Goal: Information Seeking & Learning: Learn about a topic

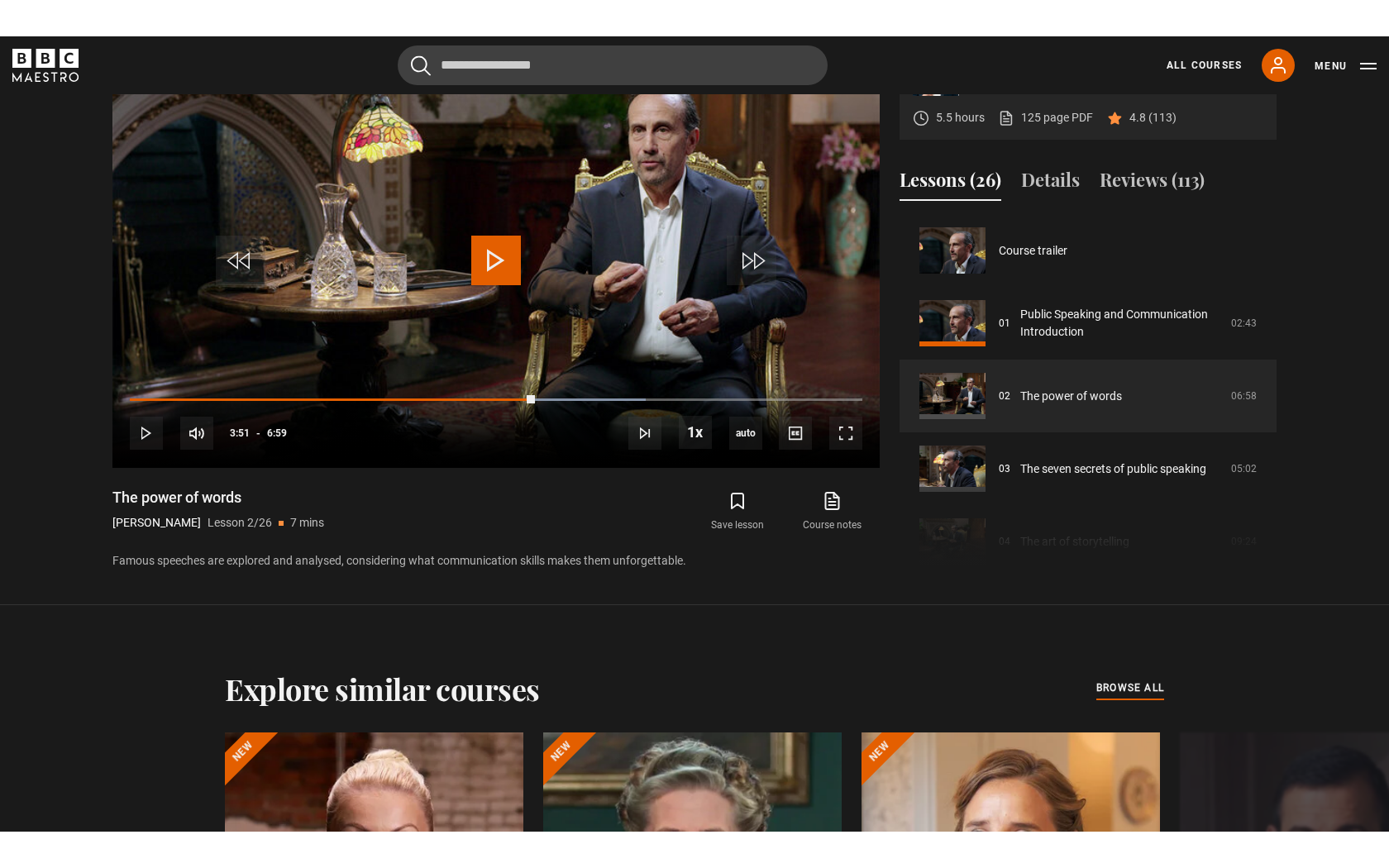
scroll to position [72, 0]
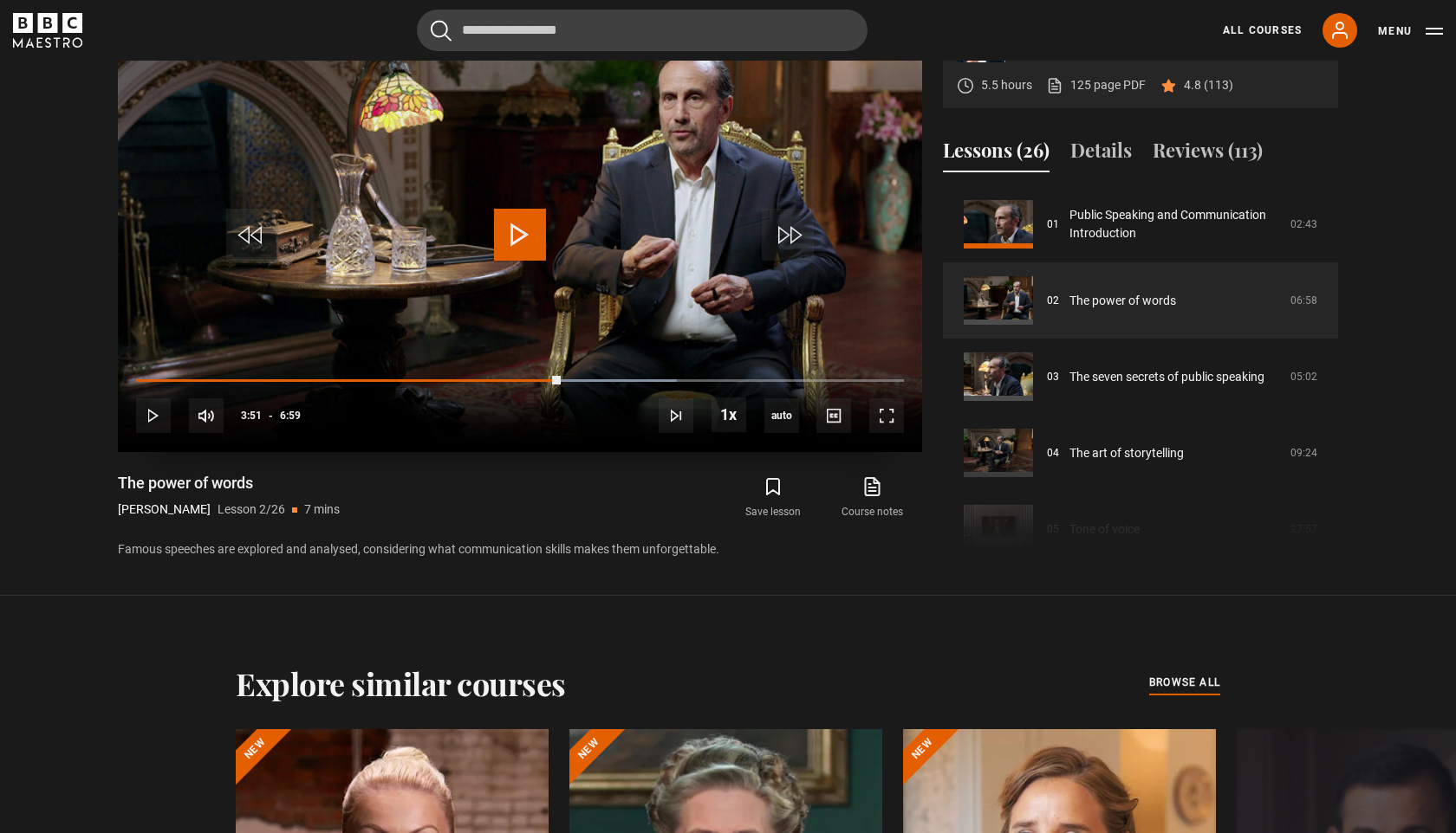
click at [512, 234] on span "Video Player" at bounding box center [520, 235] width 52 height 52
click at [889, 423] on span "Video Player" at bounding box center [886, 416] width 35 height 35
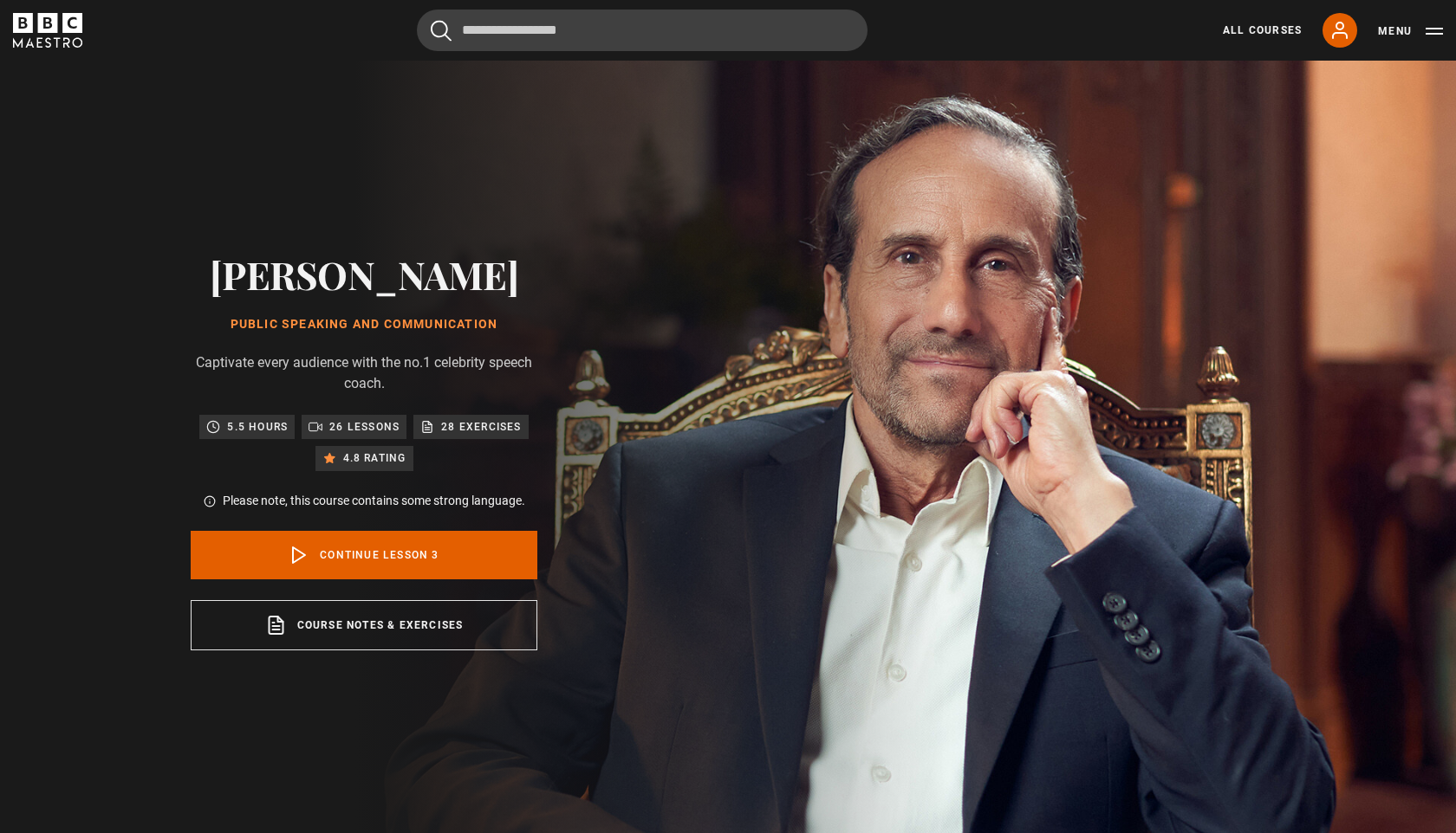
scroll to position [153, 0]
click at [343, 558] on link "Continue lesson 3" at bounding box center [364, 555] width 347 height 49
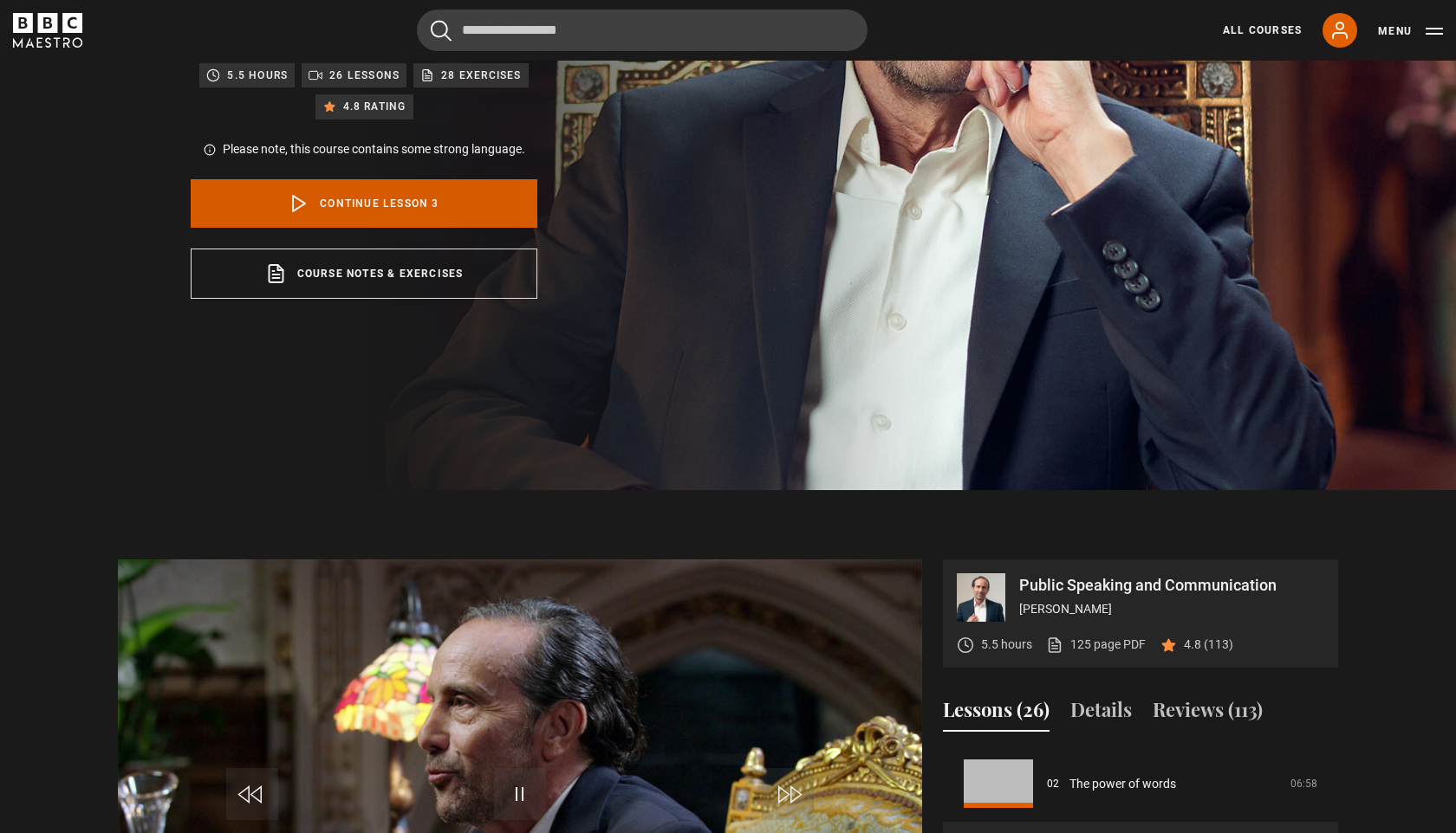
scroll to position [563, 0]
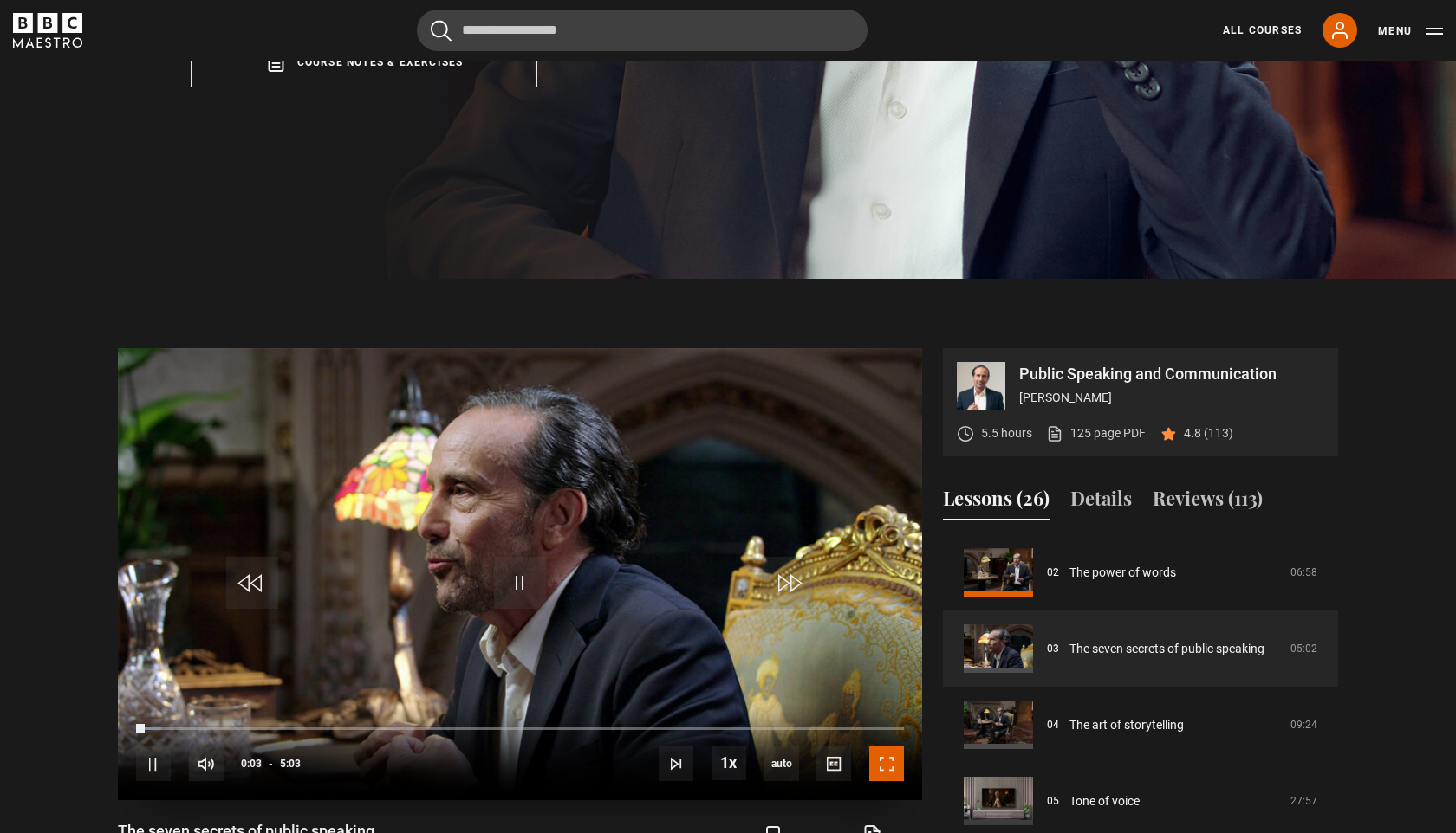
click at [885, 762] on span "Video Player" at bounding box center [886, 764] width 35 height 35
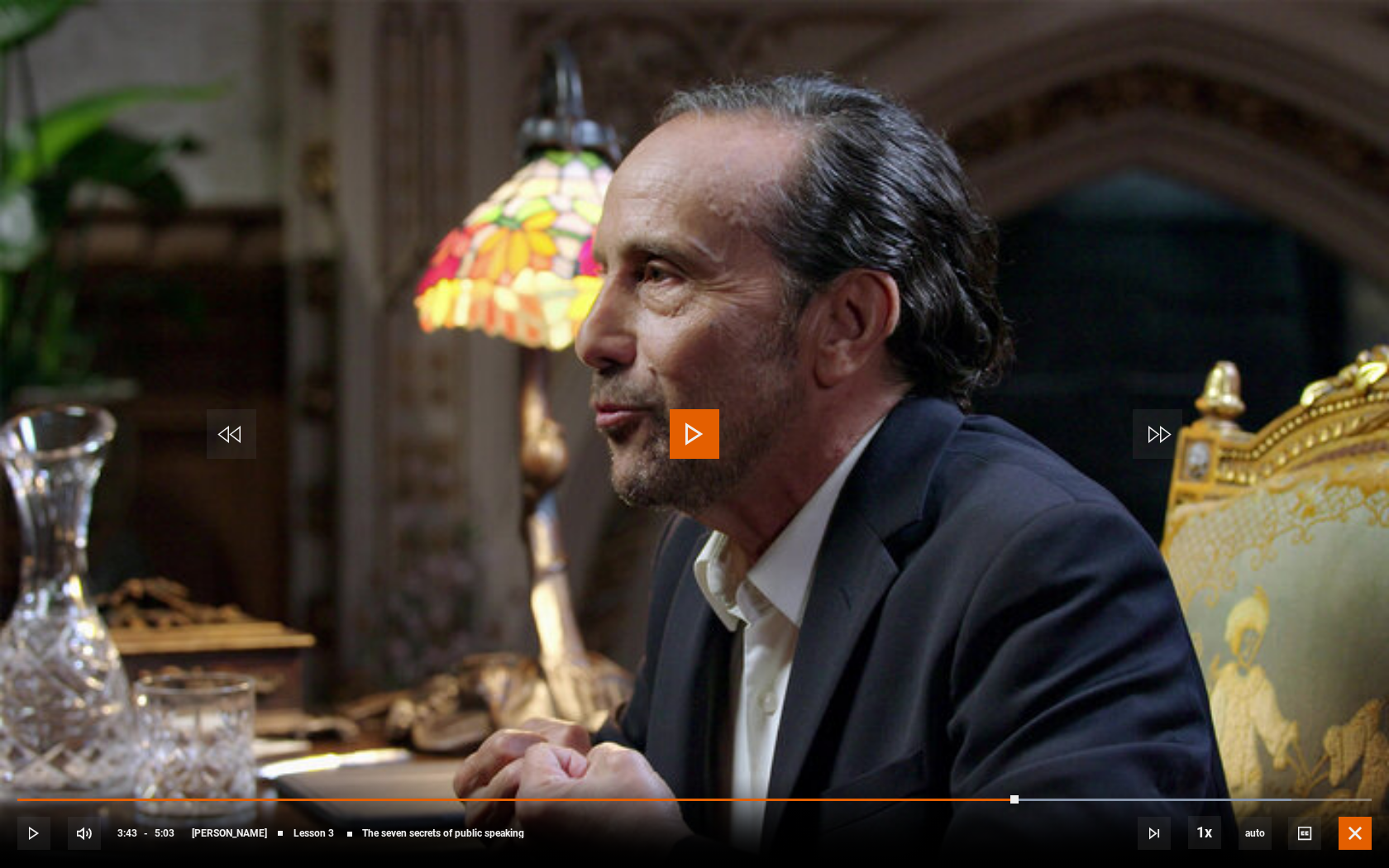
click at [1364, 794] on span "Video Player" at bounding box center [1355, 833] width 33 height 33
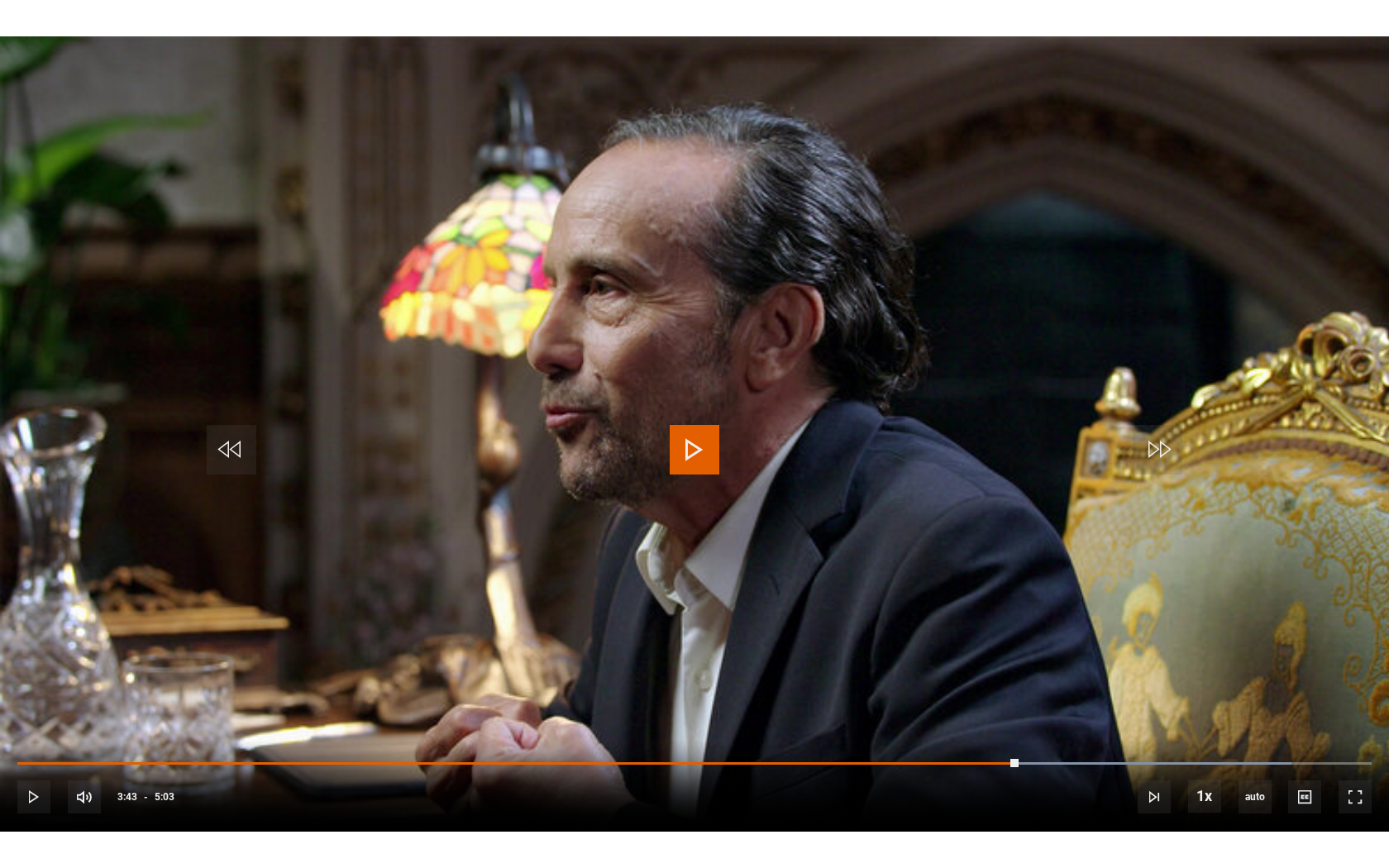
scroll to position [779, 0]
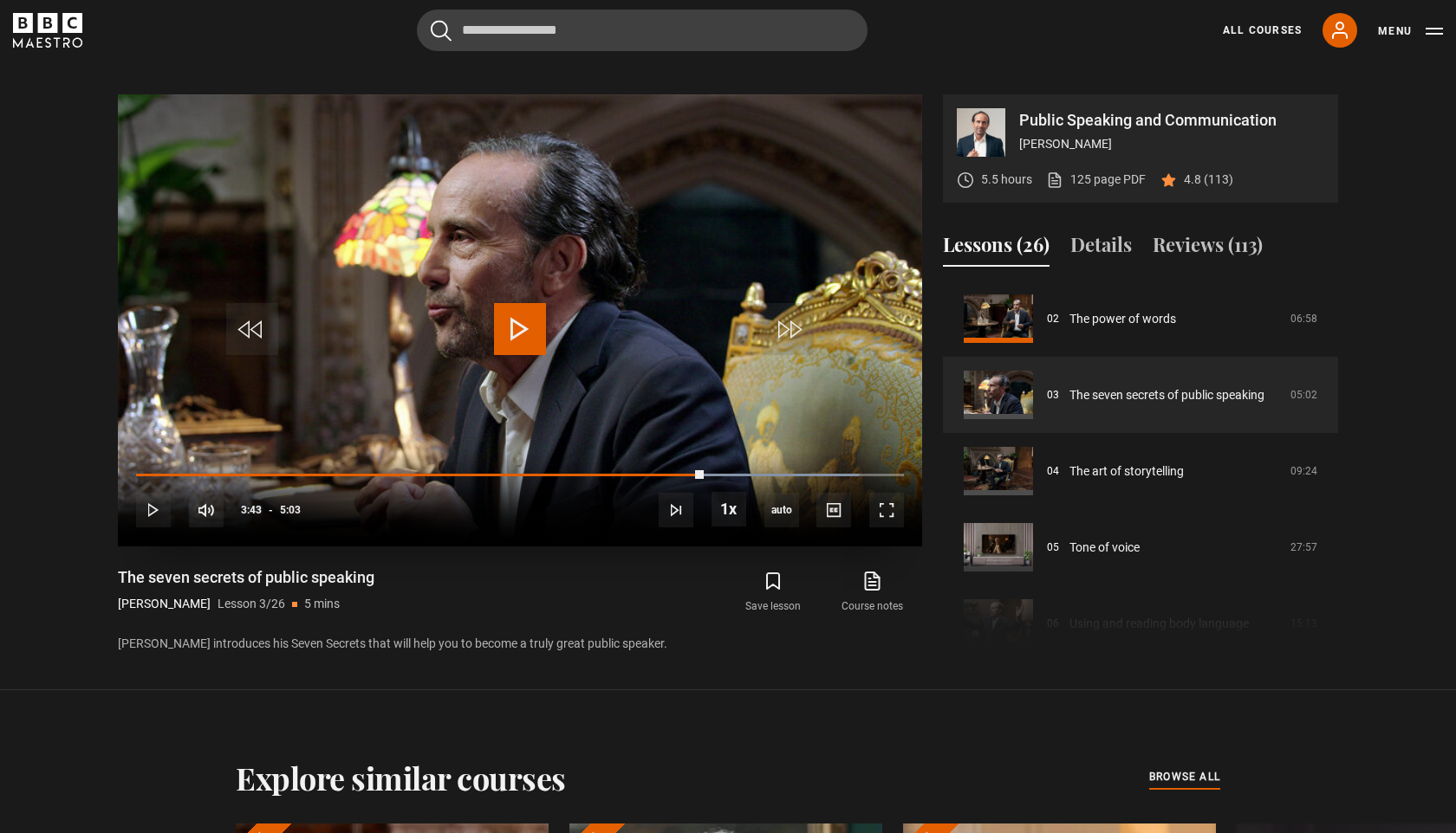
click at [890, 525] on span "Video Player" at bounding box center [886, 509] width 35 height 35
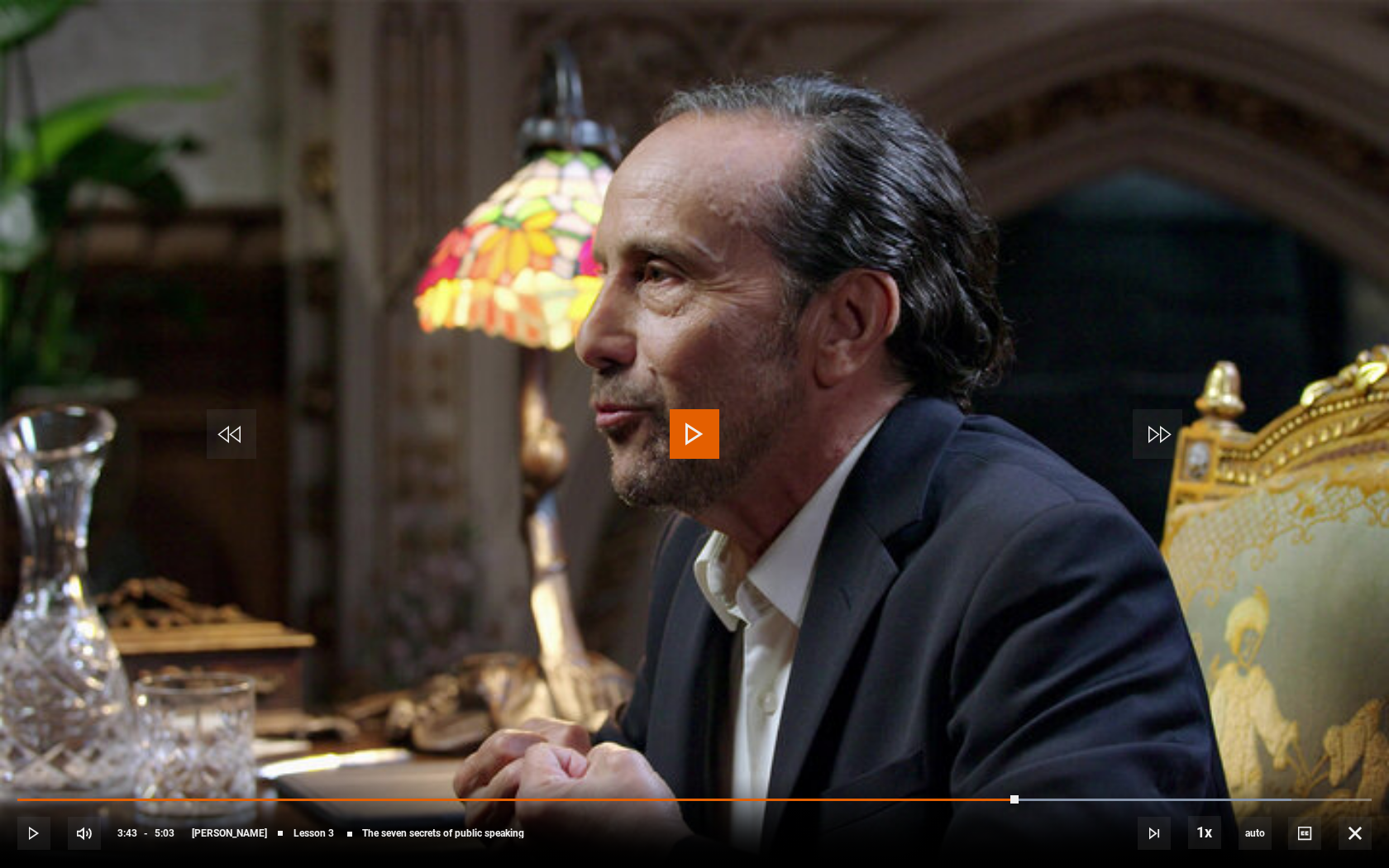
click at [691, 439] on span "Video Player" at bounding box center [694, 434] width 50 height 50
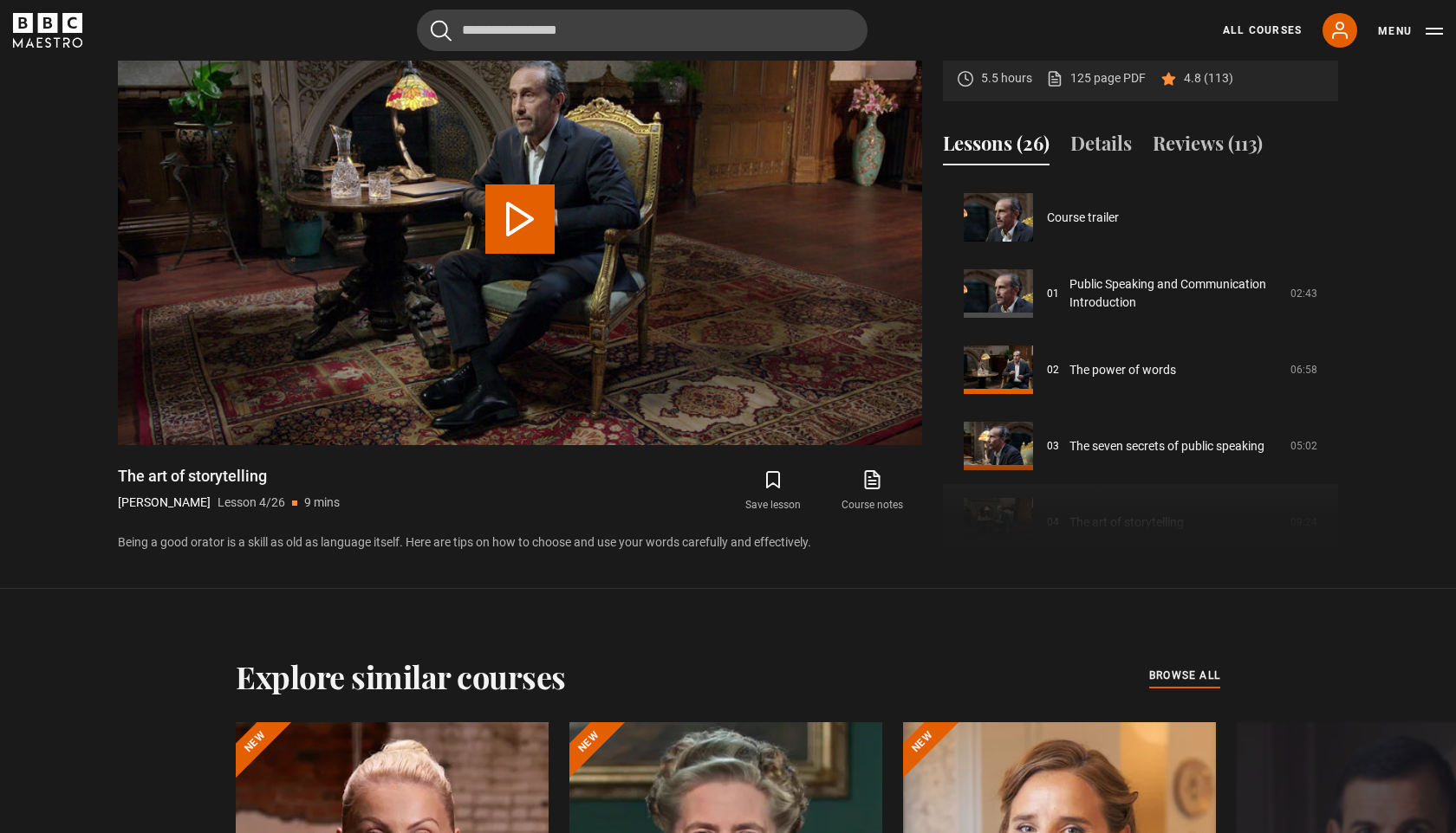
scroll to position [229, 0]
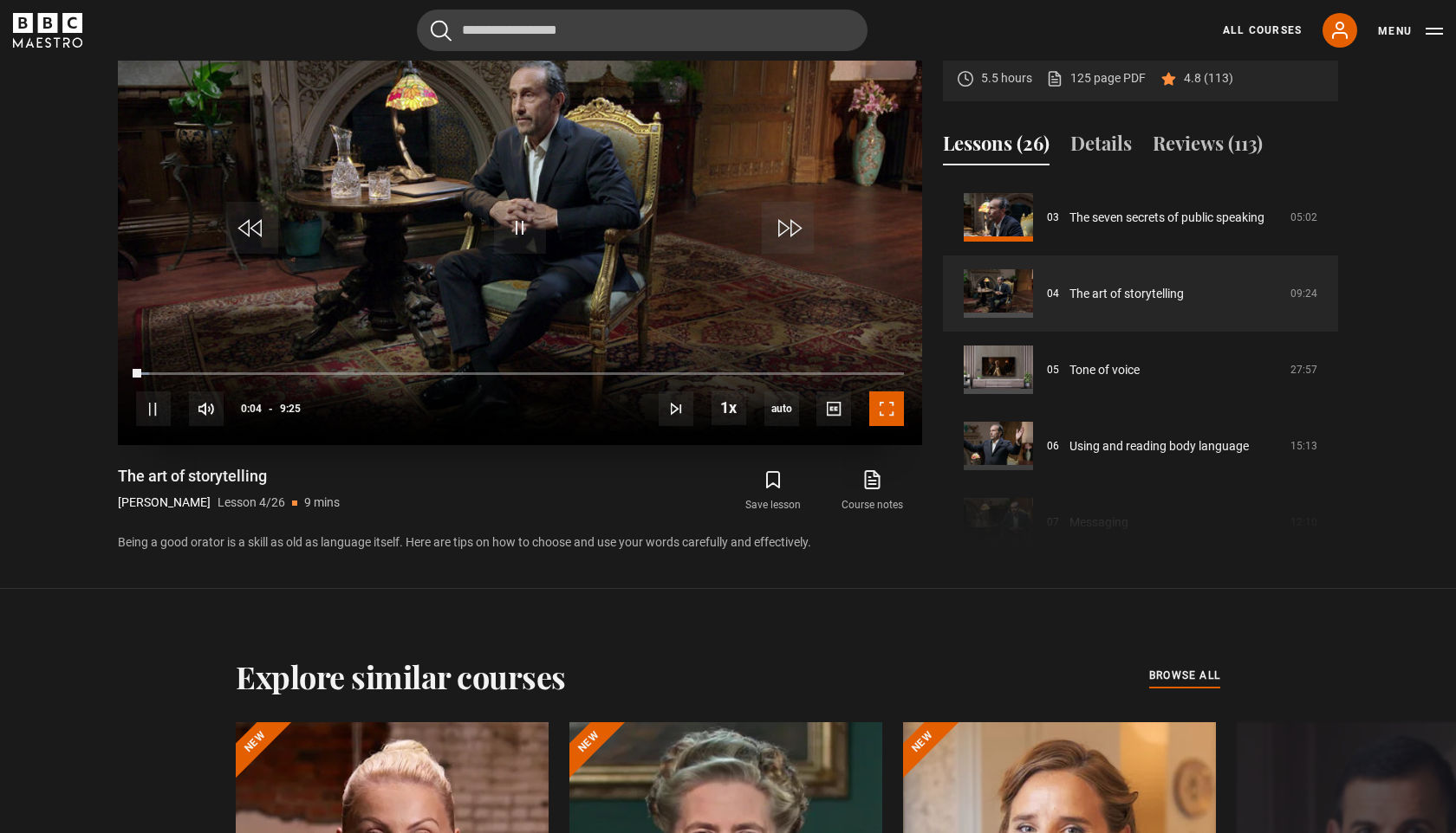
click at [871, 408] on span "Video Player" at bounding box center [886, 409] width 35 height 35
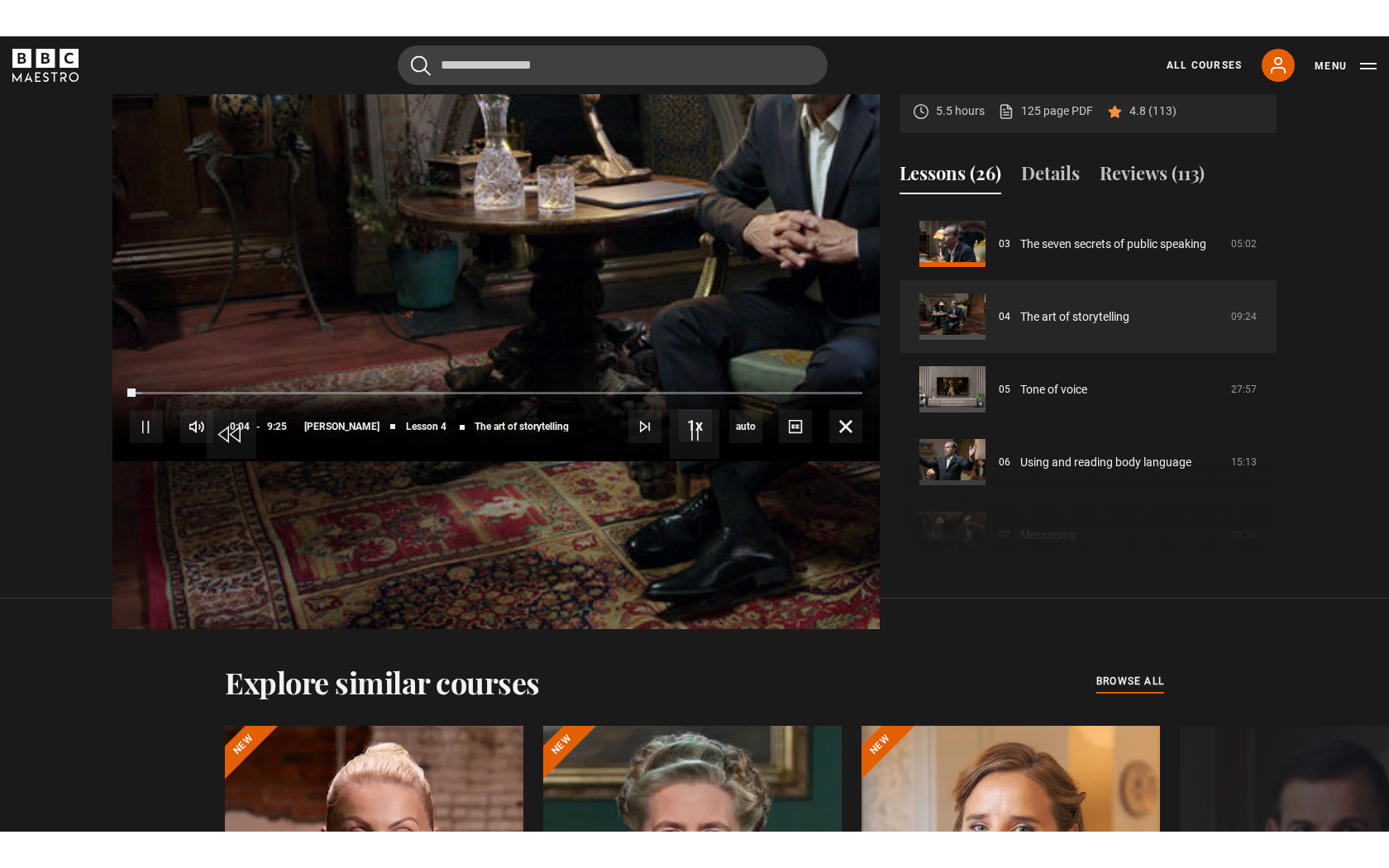
scroll to position [869, 0]
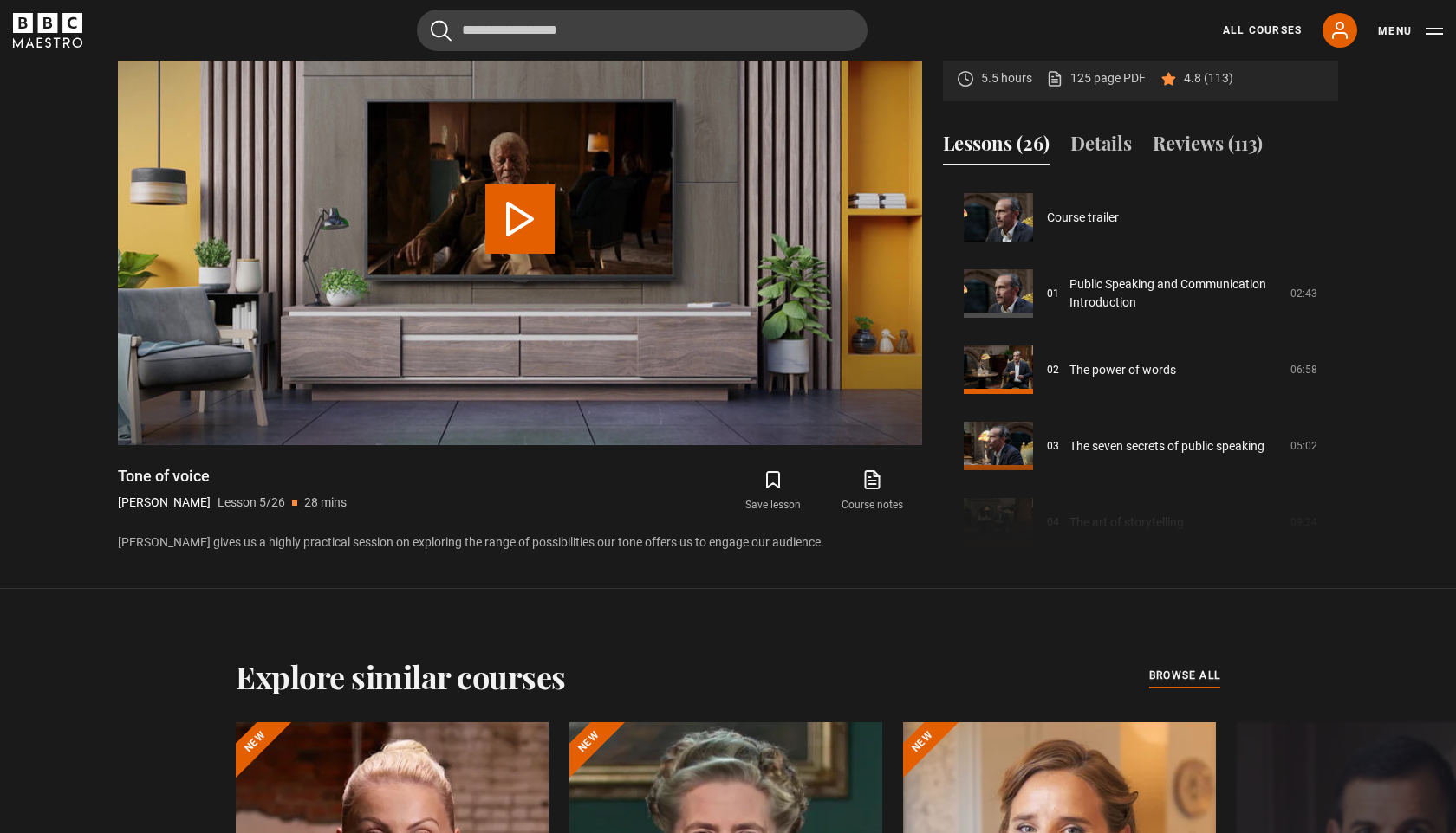
scroll to position [305, 0]
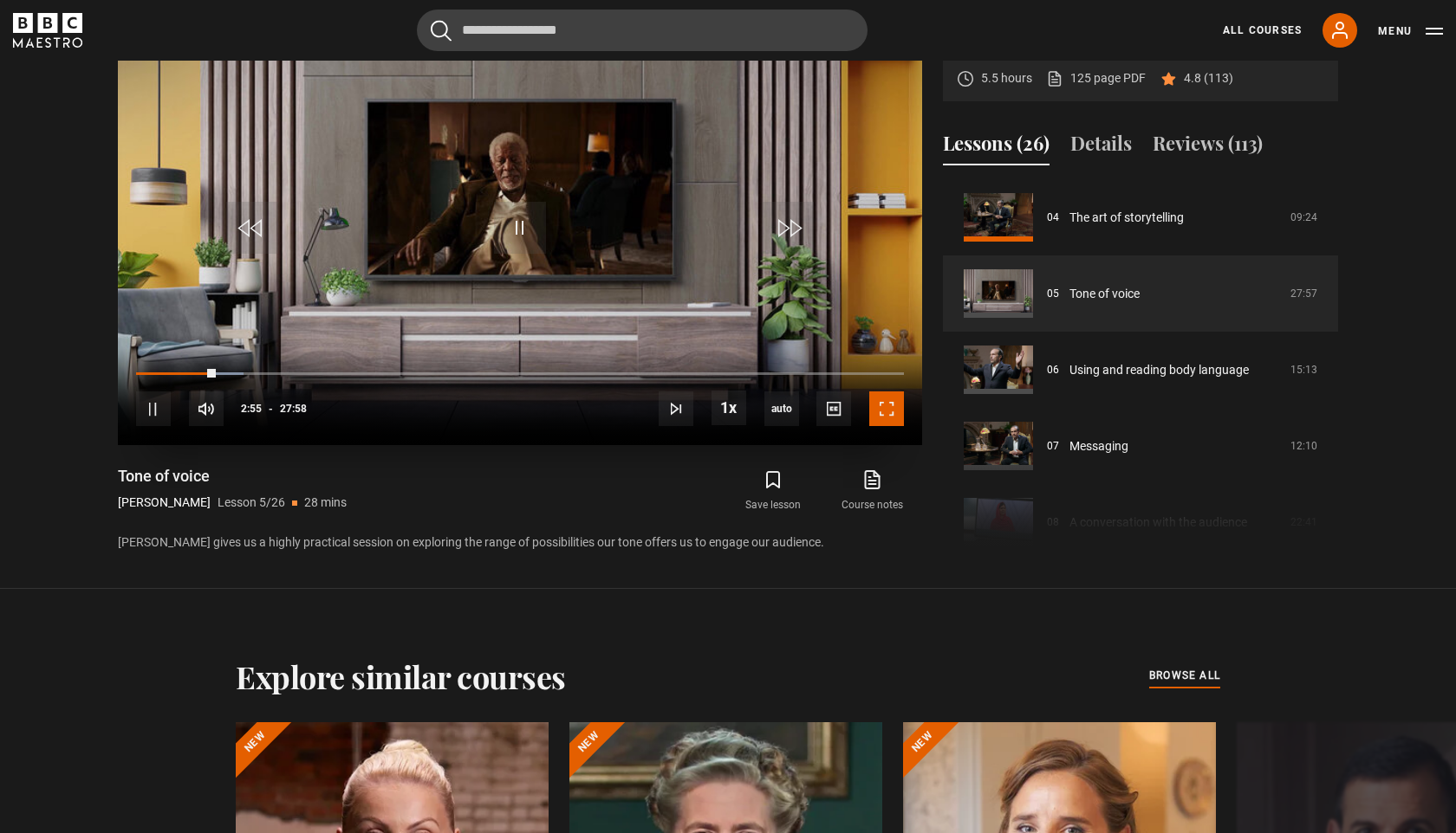
click at [896, 408] on span "Video Player" at bounding box center [886, 409] width 35 height 35
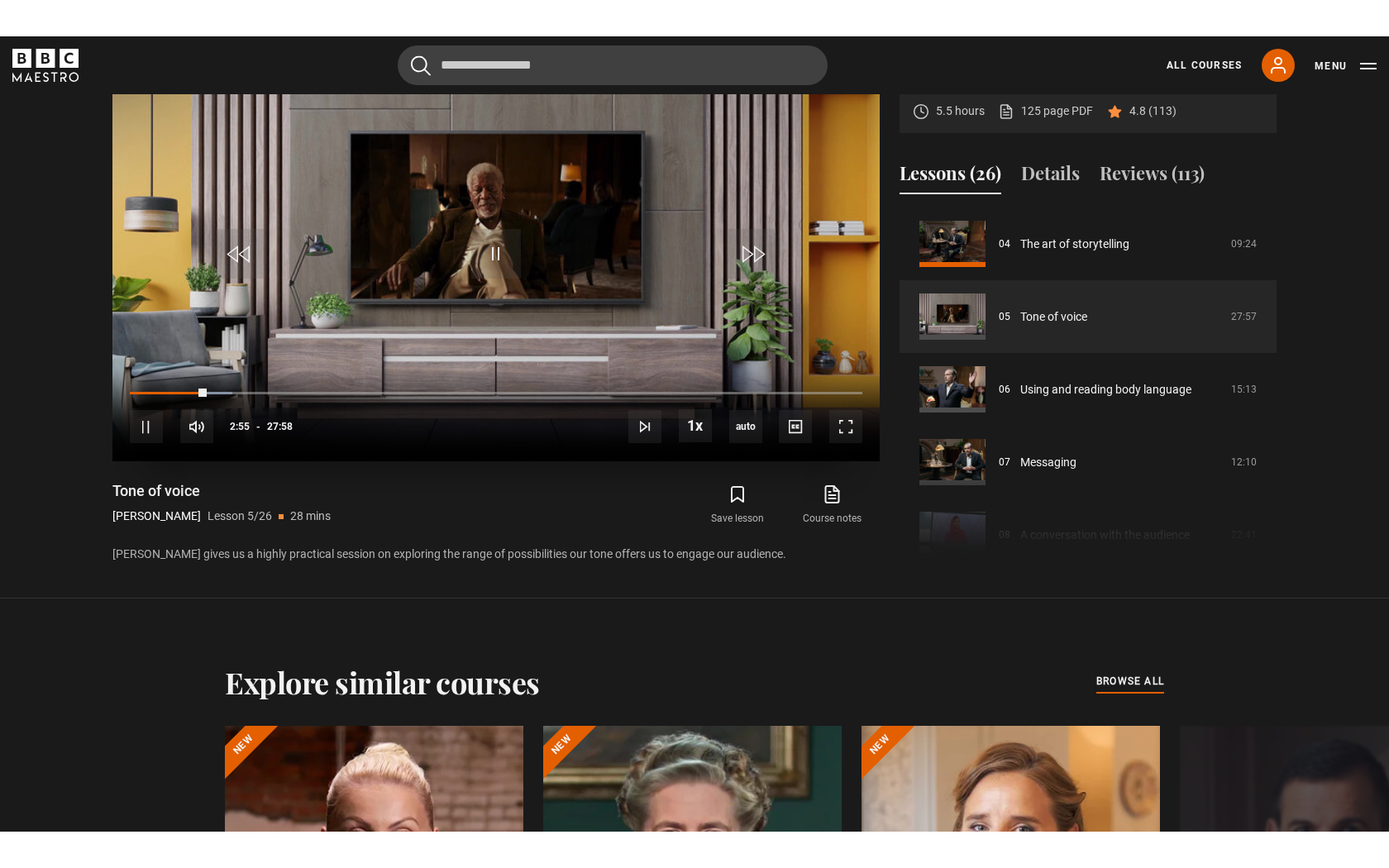
scroll to position [869, 0]
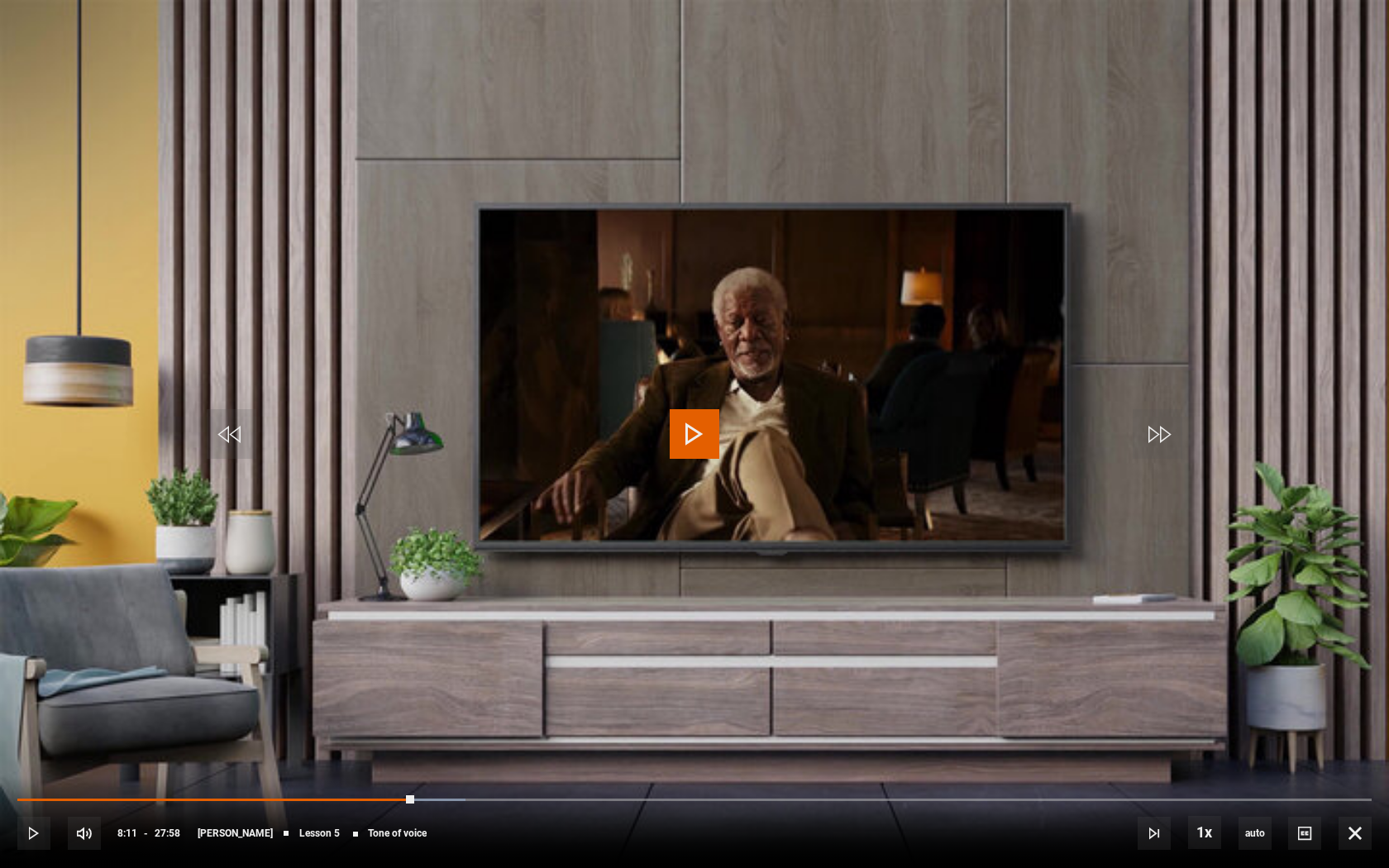
click at [716, 425] on span "Video Player" at bounding box center [694, 434] width 50 height 50
